Goal: Task Accomplishment & Management: Manage account settings

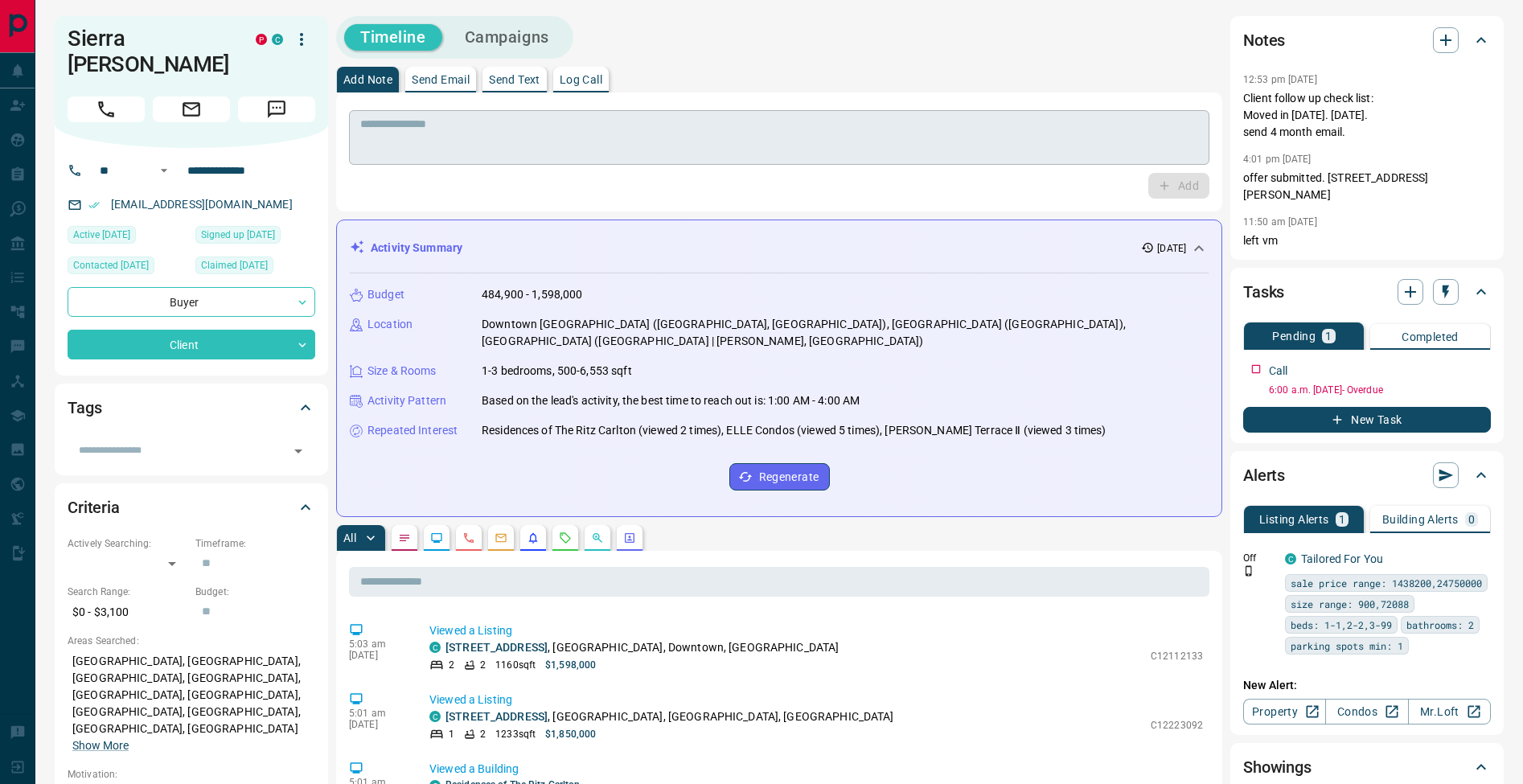
click at [542, 125] on textarea at bounding box center [779, 138] width 838 height 41
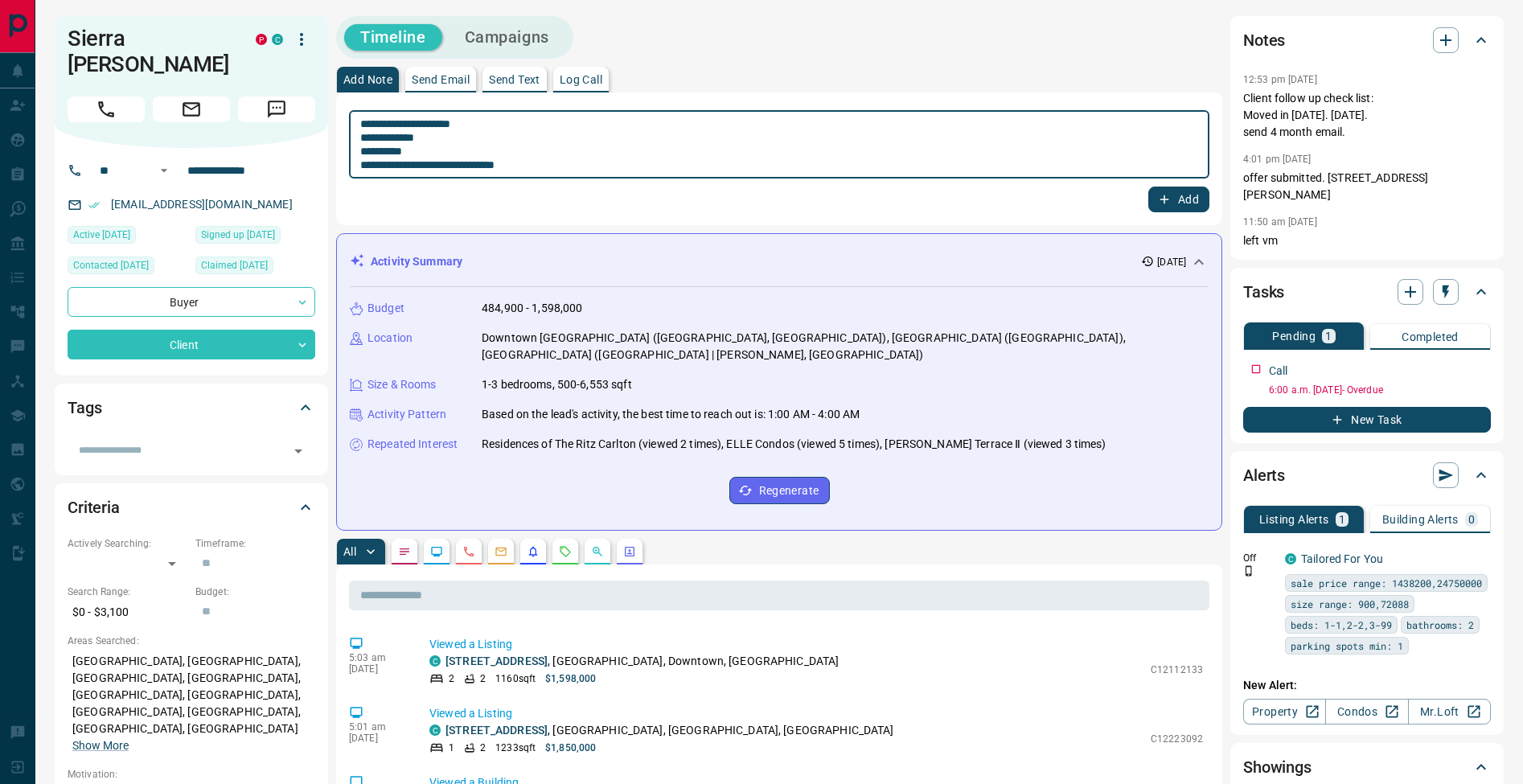
type textarea "**********"
click at [1168, 199] on icon "button" at bounding box center [1164, 199] width 9 height 9
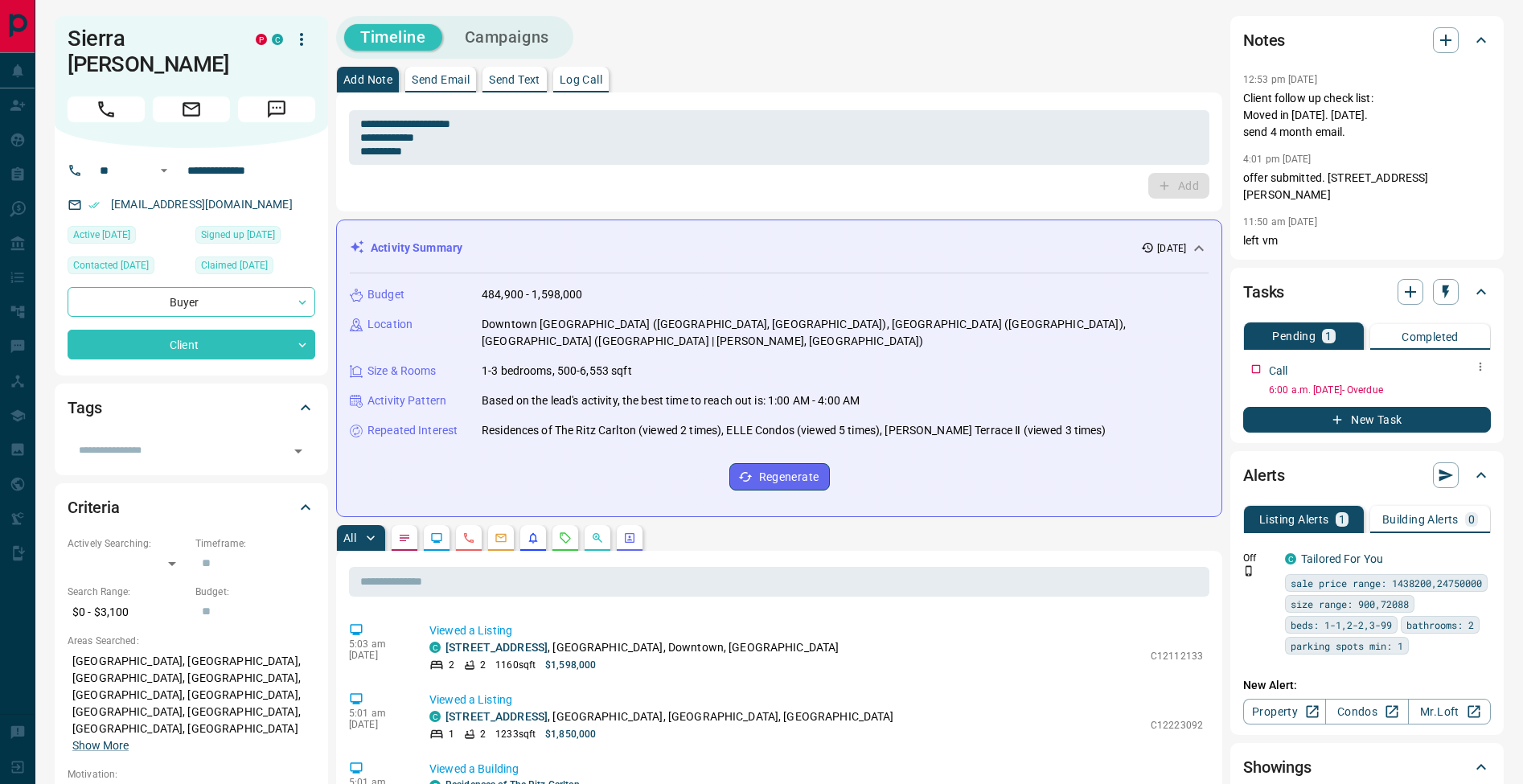
click at [1476, 360] on icon "button" at bounding box center [1480, 366] width 13 height 13
click at [1469, 377] on li "Edit" at bounding box center [1455, 380] width 71 height 24
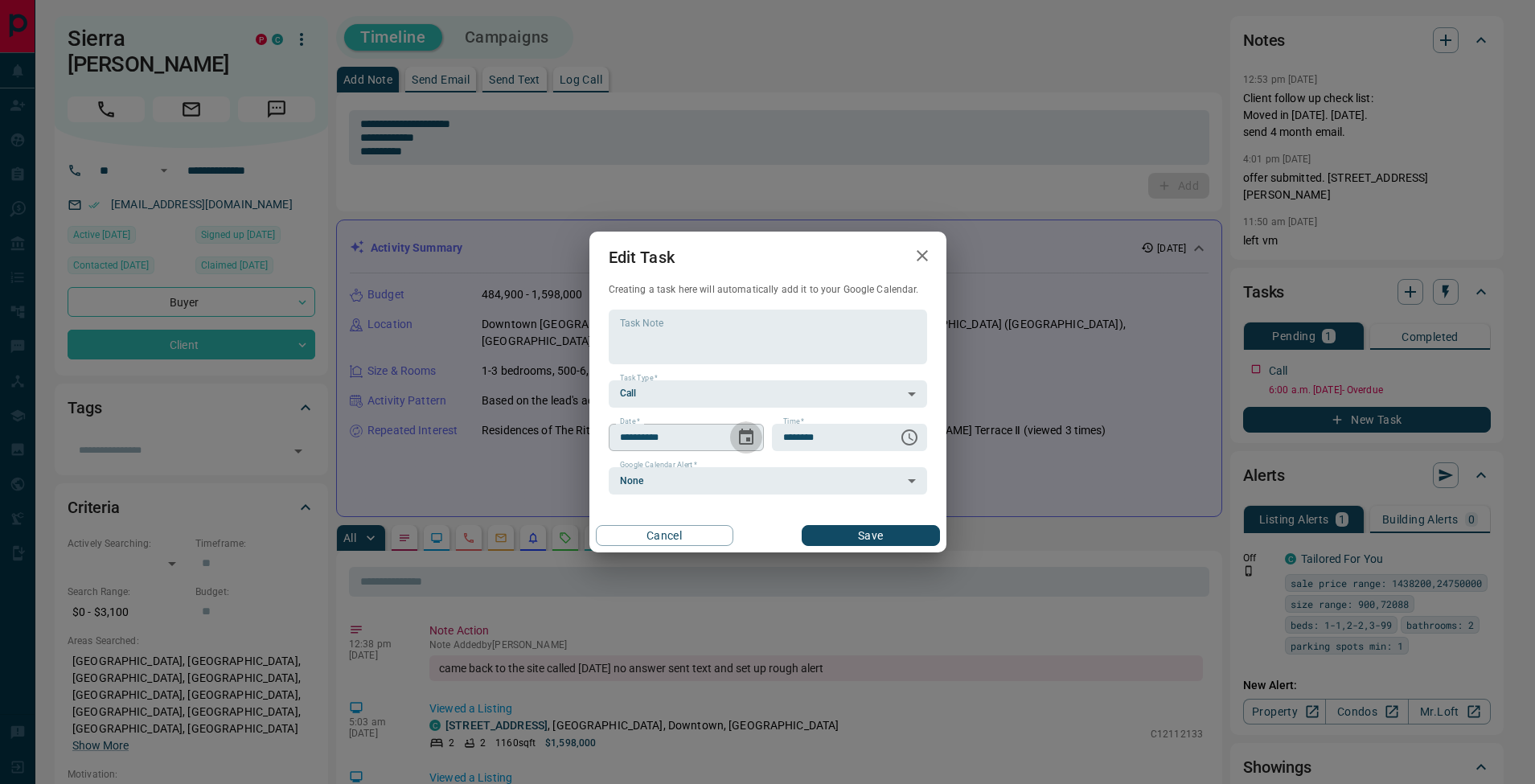
click at [751, 443] on icon "Choose date, selected date is Aug 12, 2025" at bounding box center [746, 437] width 15 height 16
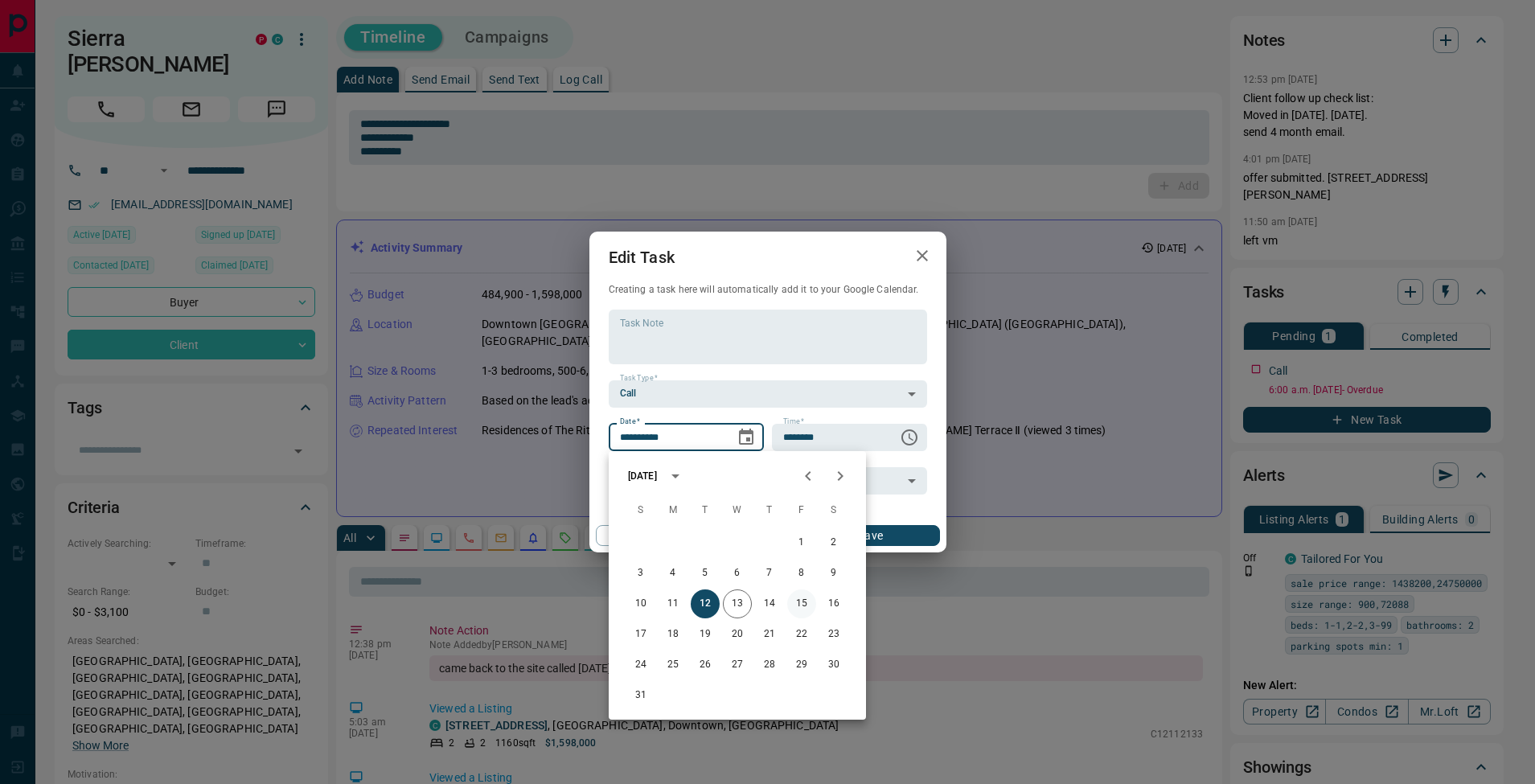
click at [800, 602] on button "15" at bounding box center [801, 603] width 29 height 29
type input "**********"
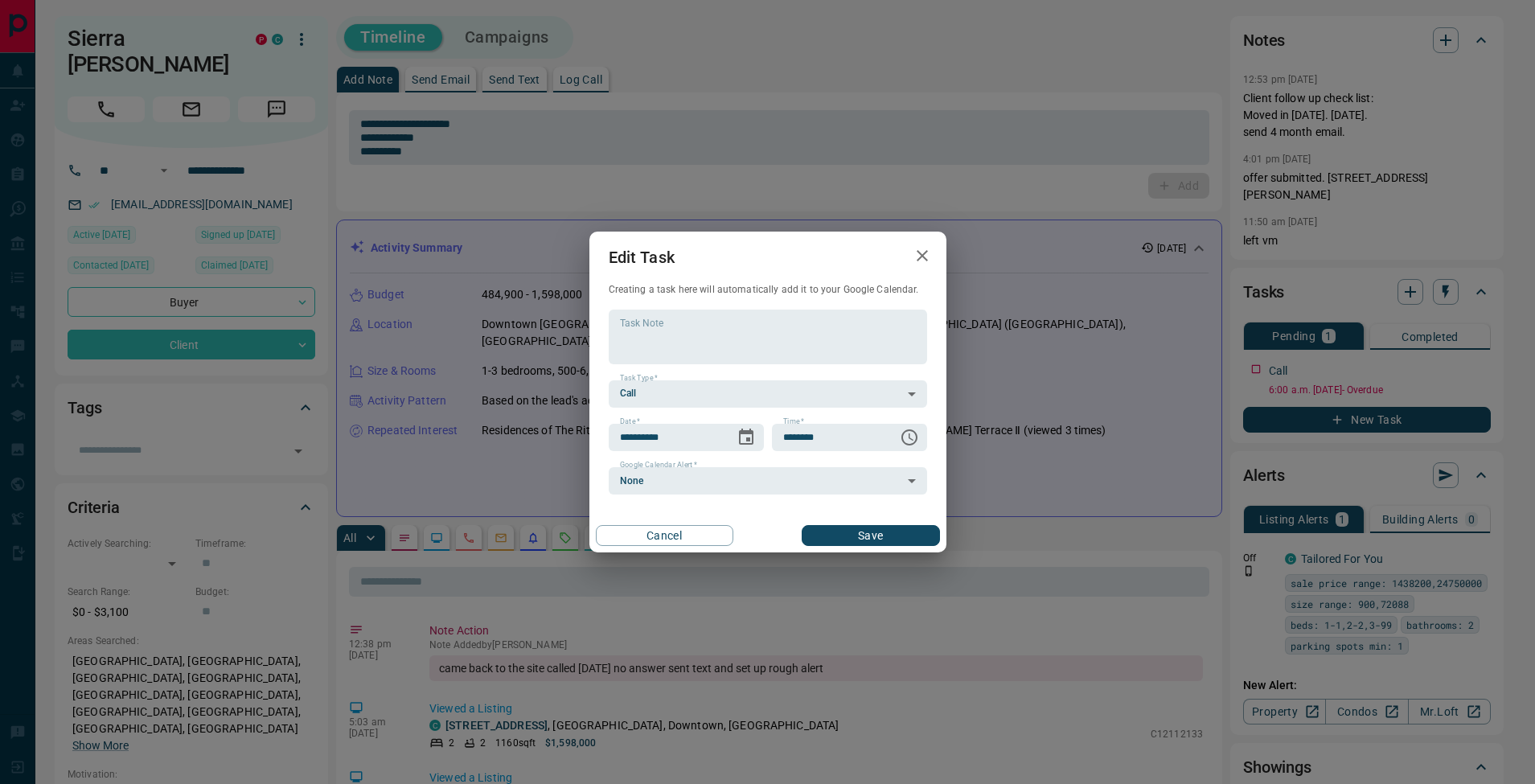
click at [893, 534] on button "Save" at bounding box center [870, 535] width 138 height 21
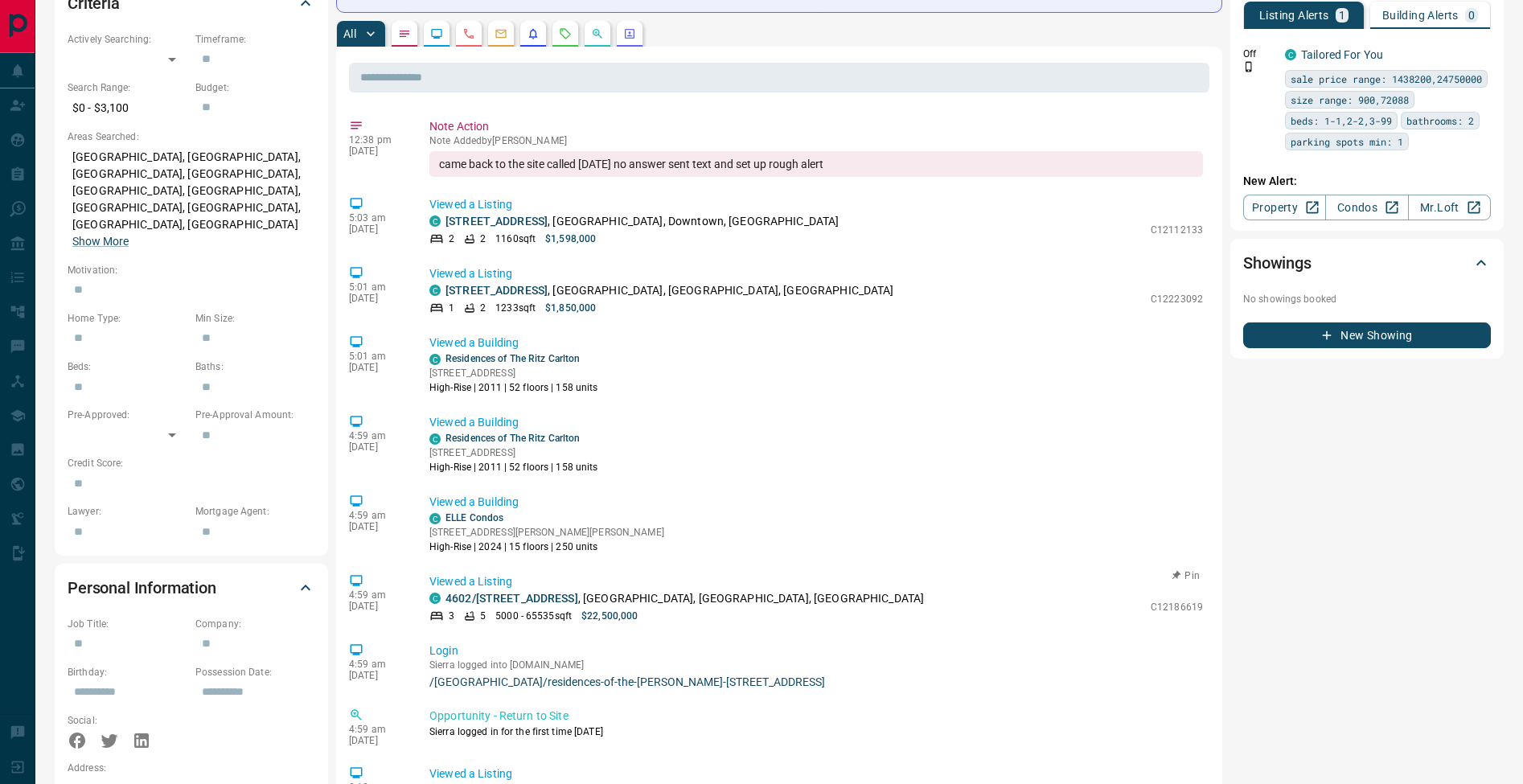
scroll to position [462, 0]
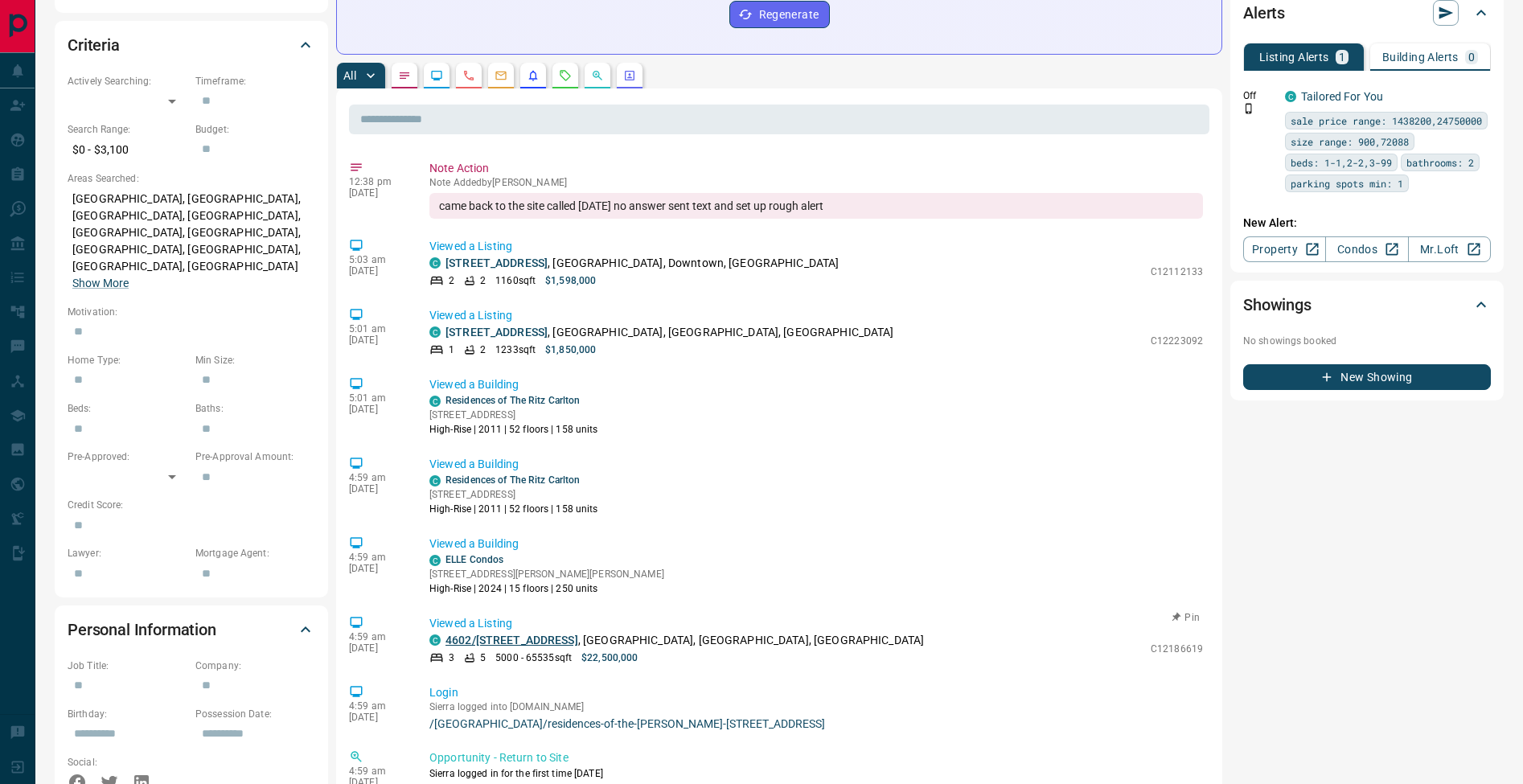
click at [556, 633] on link "4602/[STREET_ADDRESS]" at bounding box center [511, 639] width 133 height 13
click at [548, 325] on link "[STREET_ADDRESS]" at bounding box center [496, 331] width 102 height 13
click at [539, 257] on link "[STREET_ADDRESS]" at bounding box center [496, 263] width 102 height 13
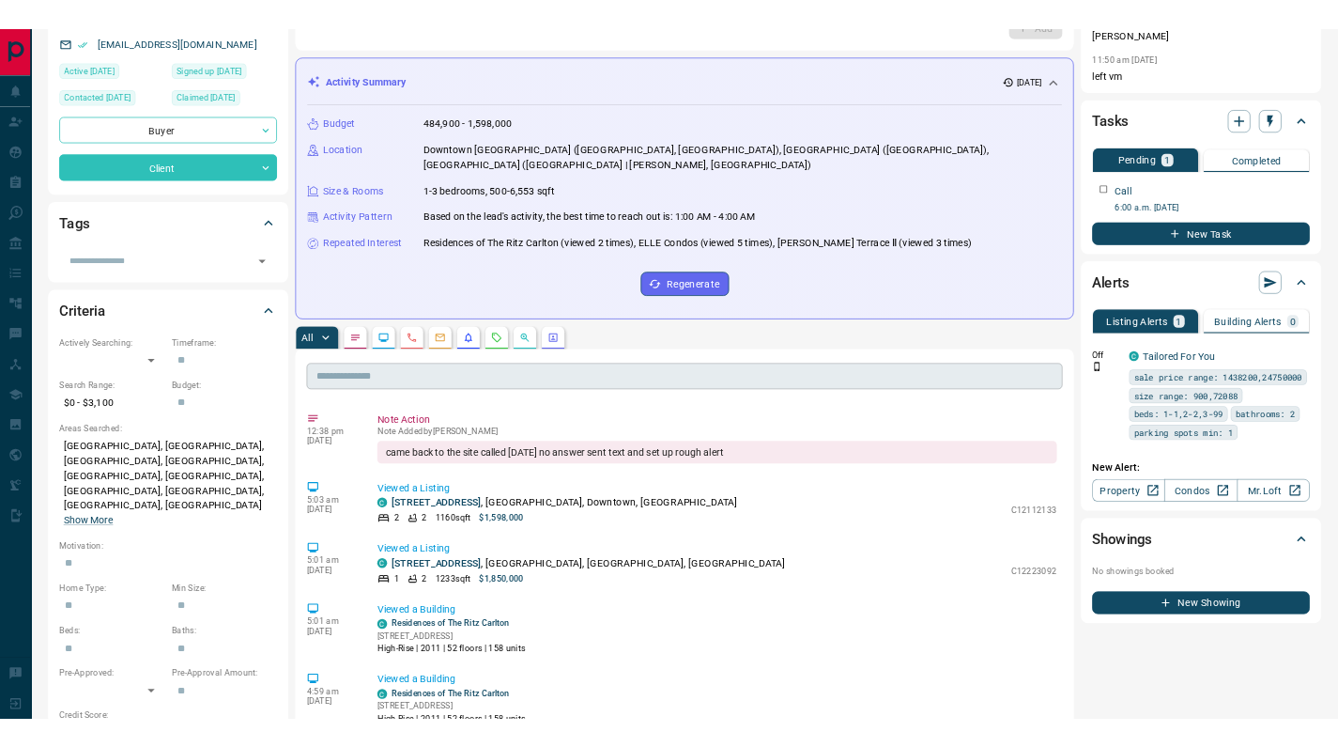
scroll to position [0, 0]
